Goal: Task Accomplishment & Management: Use online tool/utility

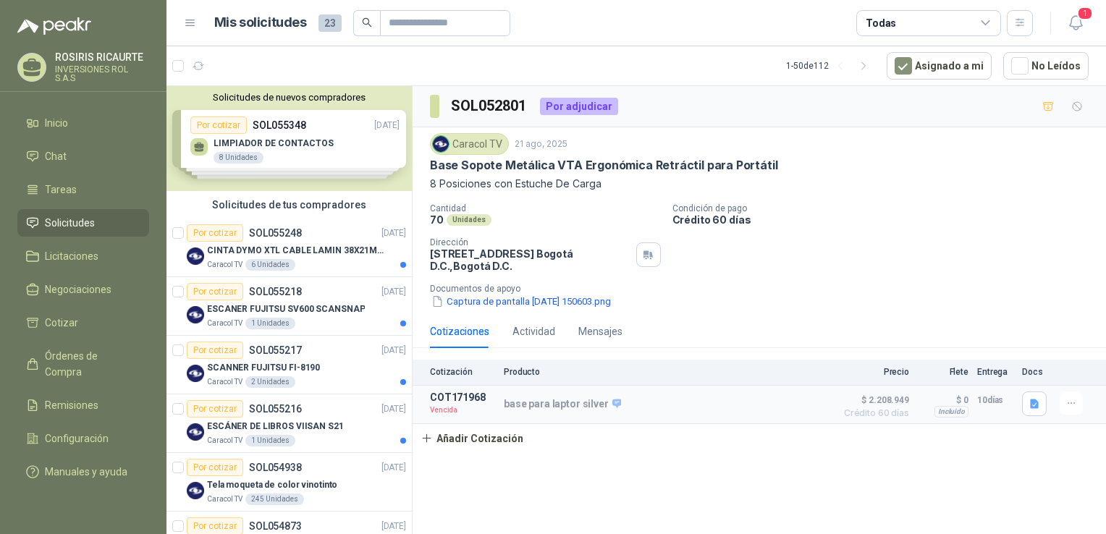
click at [279, 163] on div "Solicitudes de nuevos compradores Por cotizar SOL055348 [DATE] LIMPIADOR DE CON…" at bounding box center [289, 138] width 245 height 105
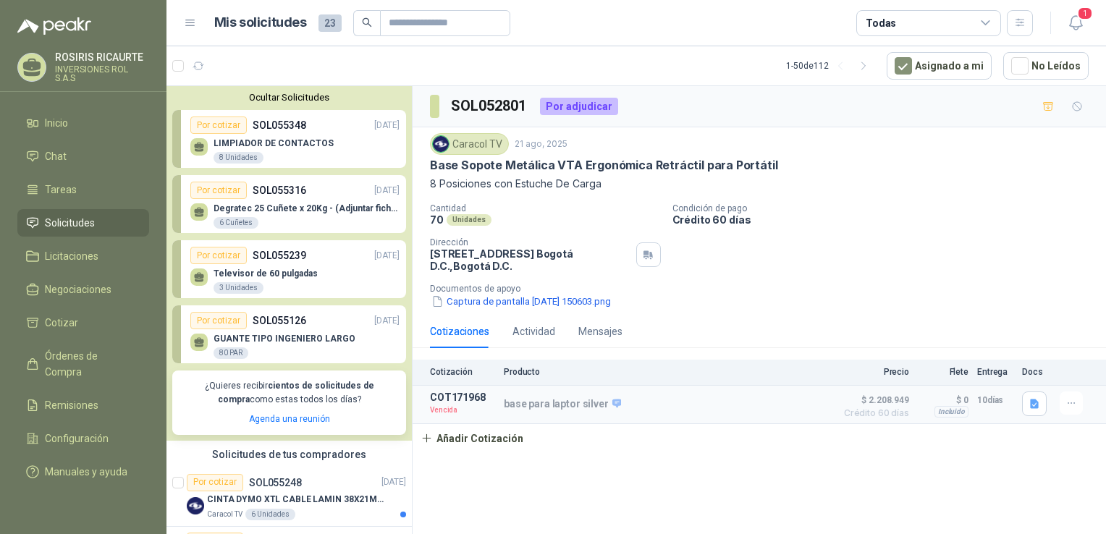
scroll to position [72, 0]
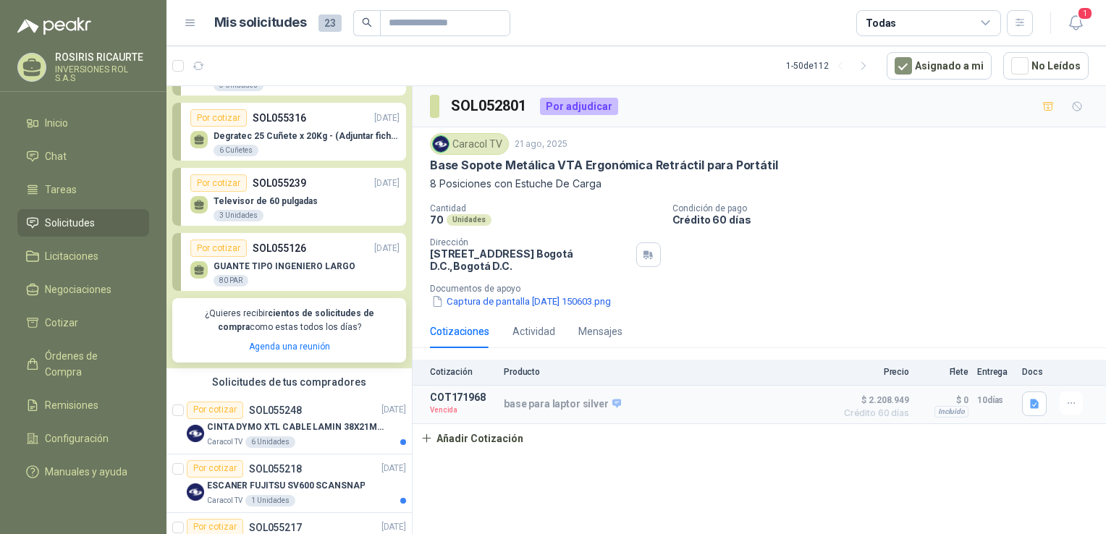
click at [290, 285] on div "GUANTE TIPO INGENIERO LARGO 80 PAR" at bounding box center [285, 274] width 142 height 26
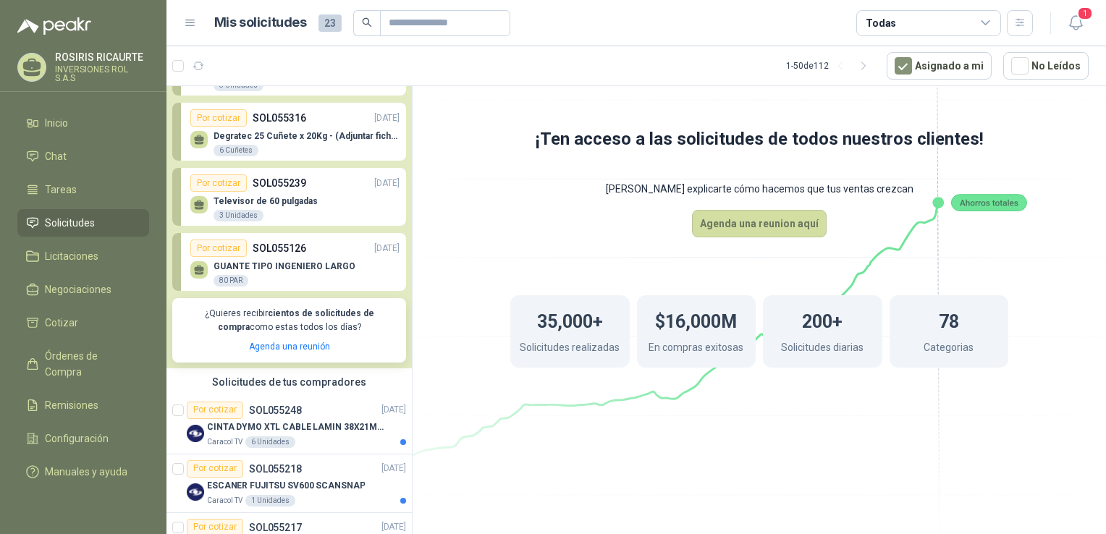
click at [298, 268] on p "GUANTE TIPO INGENIERO LARGO" at bounding box center [285, 266] width 142 height 10
click at [272, 214] on div "Televisor de 60 pulgadas 3 Unidades" at bounding box center [266, 209] width 104 height 26
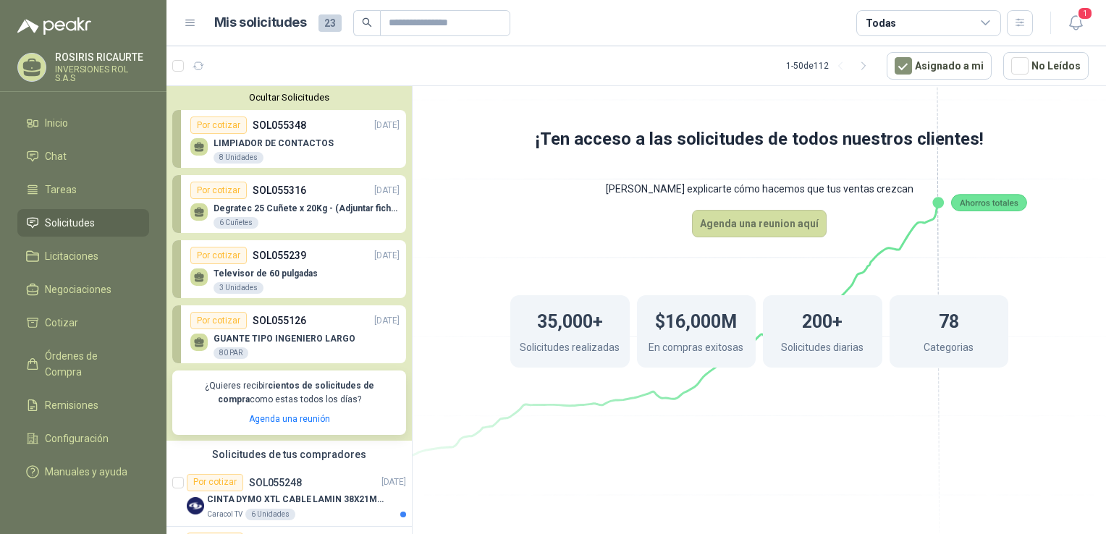
click at [257, 343] on p "GUANTE TIPO INGENIERO LARGO" at bounding box center [285, 339] width 142 height 10
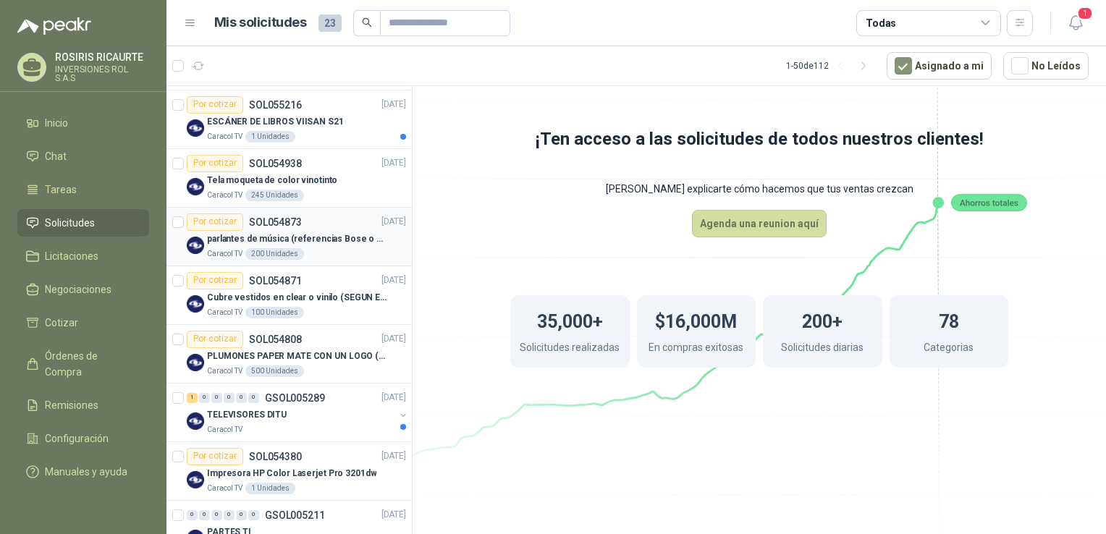
scroll to position [579, 0]
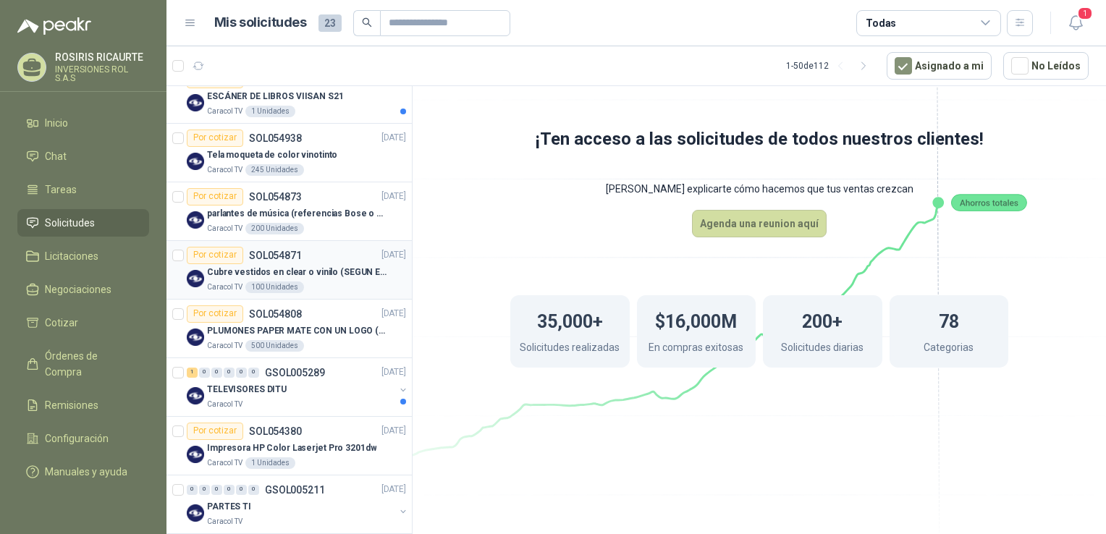
click at [228, 287] on p "Caracol TV" at bounding box center [224, 288] width 35 height 12
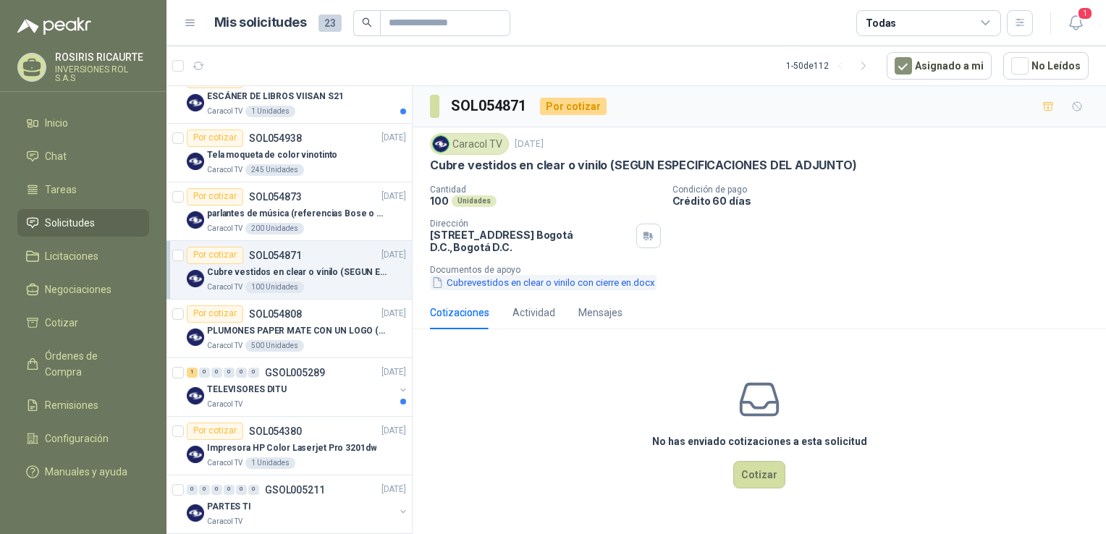
click at [501, 284] on button "Cubrevestidos en clear o vinilo con cierre en.docx" at bounding box center [543, 282] width 227 height 15
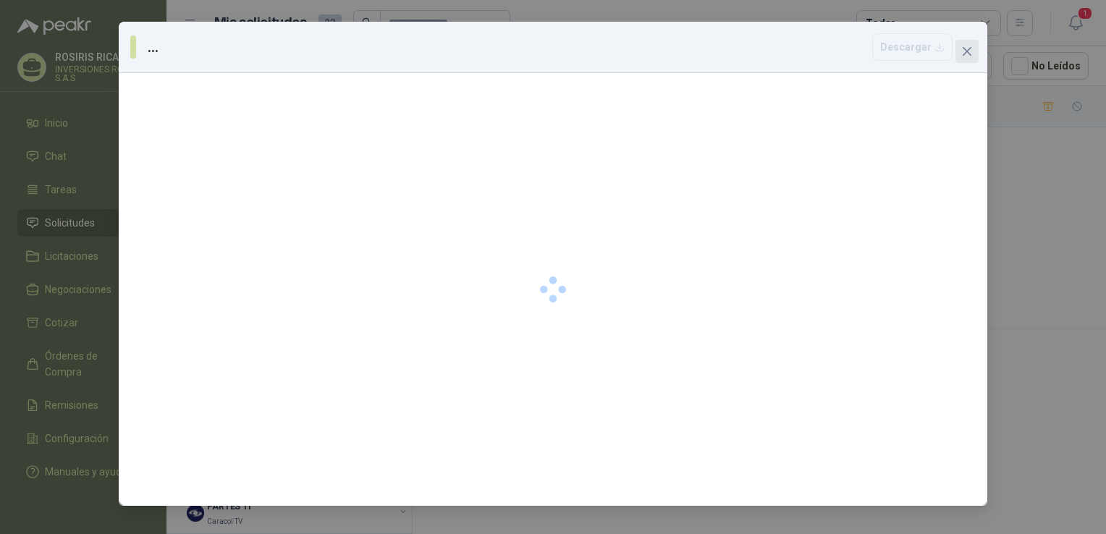
click at [964, 53] on icon "close" at bounding box center [967, 51] width 9 height 9
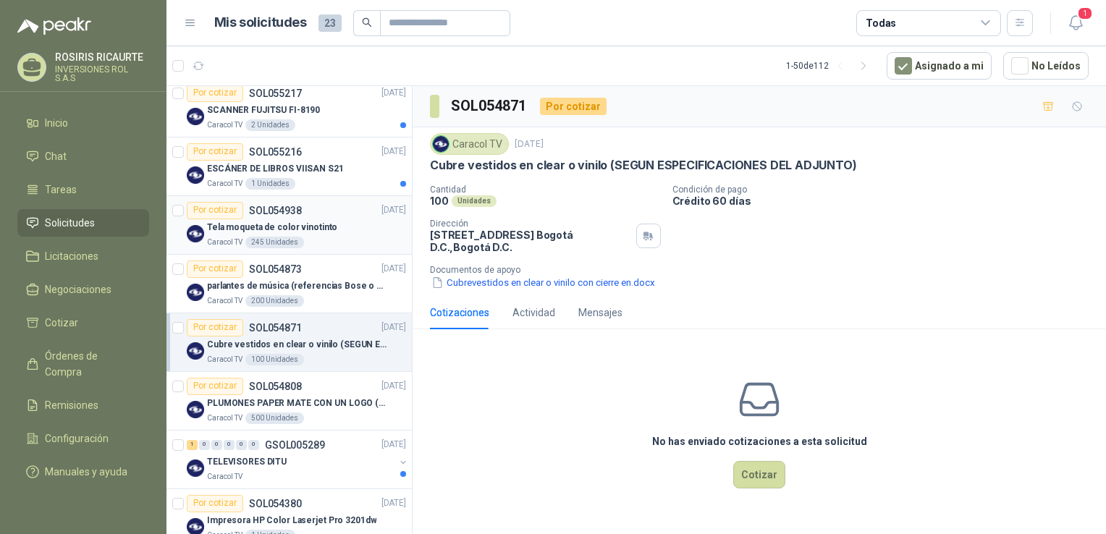
scroll to position [145, 0]
